Goal: Task Accomplishment & Management: Use online tool/utility

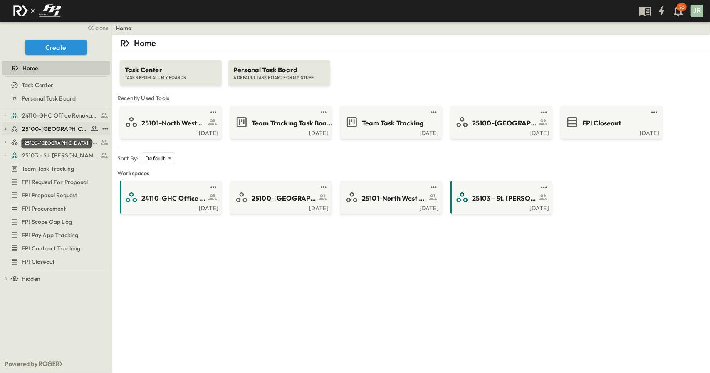
click at [55, 125] on span "25100-[GEOGRAPHIC_DATA]" at bounding box center [55, 129] width 66 height 8
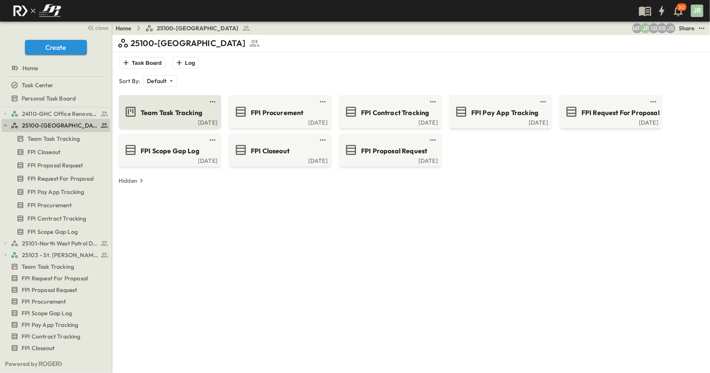
click at [178, 116] on span "Team Task Tracking" at bounding box center [172, 113] width 62 height 10
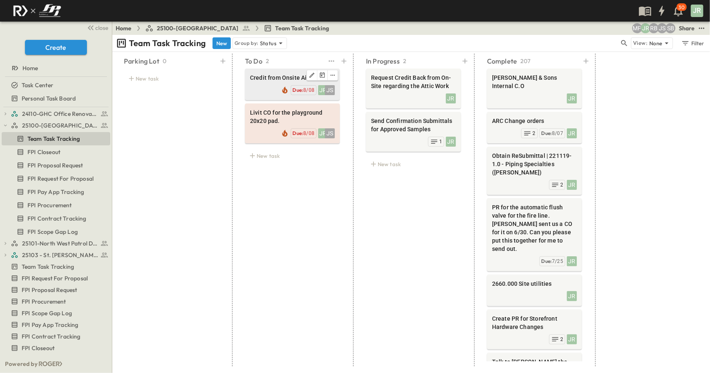
click at [273, 73] on div at bounding box center [292, 75] width 85 height 11
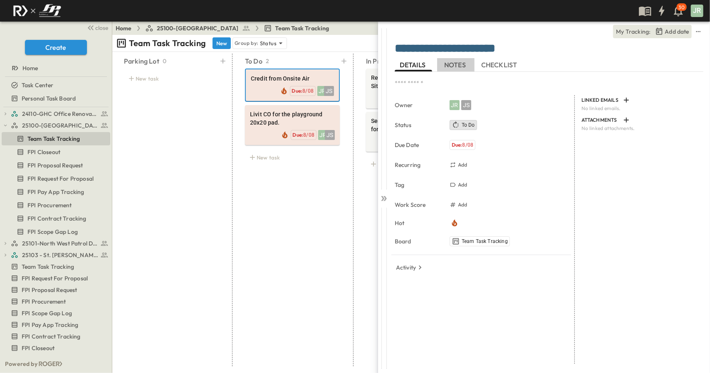
click at [451, 63] on span "NOTES" at bounding box center [455, 64] width 23 height 7
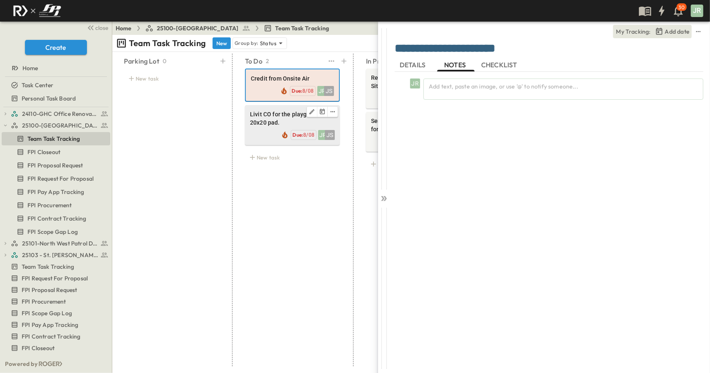
click at [280, 119] on span "Livit CO for the playground 20x20 pad." at bounding box center [292, 118] width 85 height 17
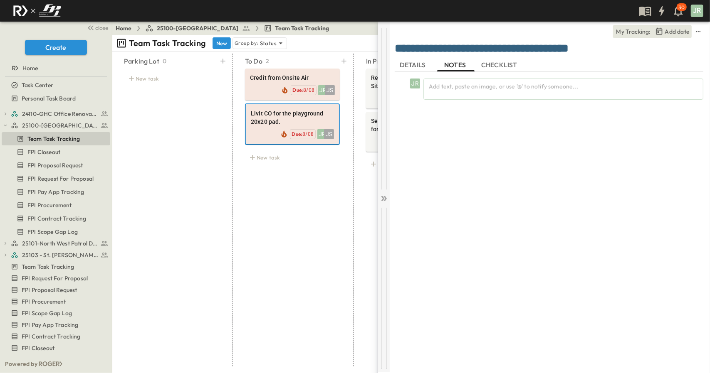
click at [386, 202] on icon at bounding box center [384, 199] width 8 height 8
